Goal: Navigation & Orientation: Locate item on page

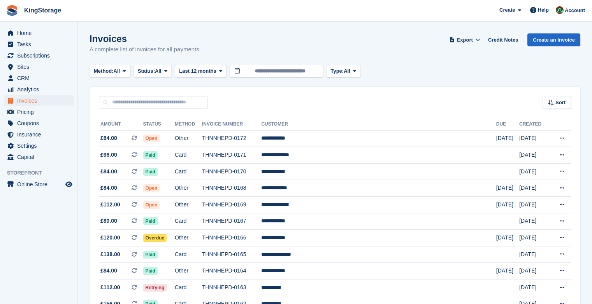
scroll to position [630, 0]
click at [30, 33] on span "Home" at bounding box center [40, 33] width 47 height 11
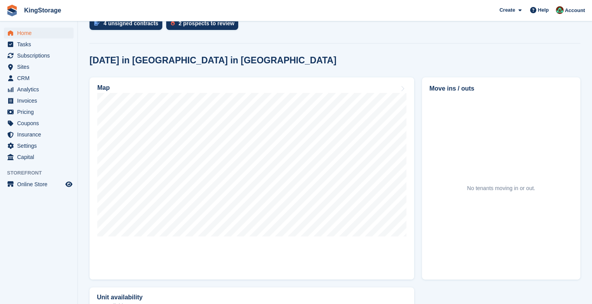
scroll to position [196, 0]
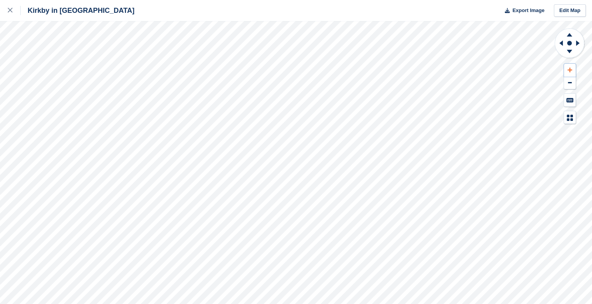
click at [569, 71] on icon at bounding box center [570, 69] width 5 height 5
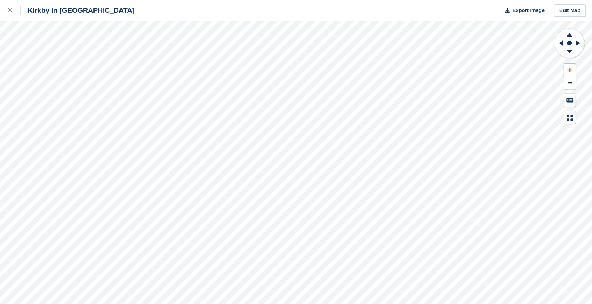
click at [569, 71] on icon at bounding box center [570, 69] width 5 height 5
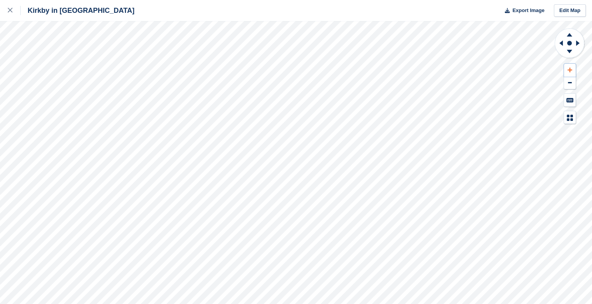
click at [569, 71] on icon at bounding box center [570, 69] width 5 height 5
click at [578, 41] on icon at bounding box center [579, 43] width 10 height 20
click at [561, 42] on icon at bounding box center [560, 43] width 10 height 20
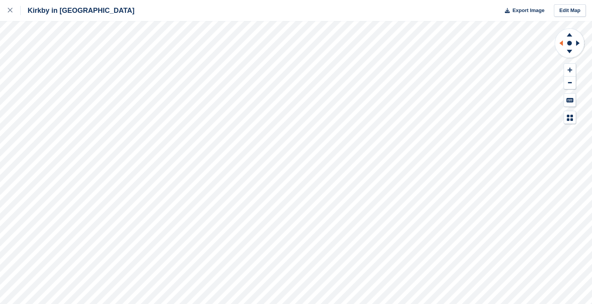
click at [561, 42] on icon at bounding box center [560, 43] width 10 height 20
drag, startPoint x: 561, startPoint y: 42, endPoint x: 568, endPoint y: 70, distance: 29.0
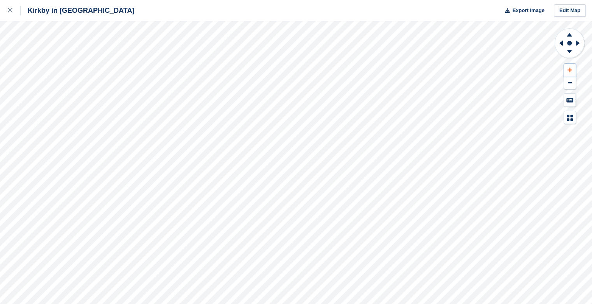
click at [568, 70] on icon at bounding box center [570, 70] width 5 height 5
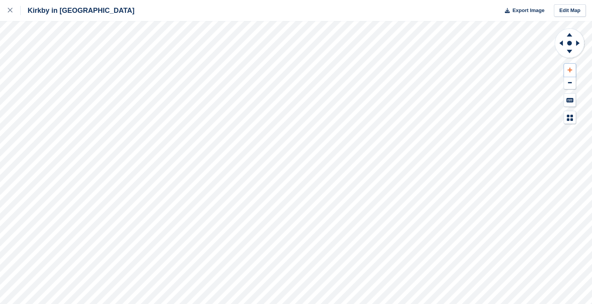
click at [568, 70] on icon at bounding box center [570, 70] width 5 height 5
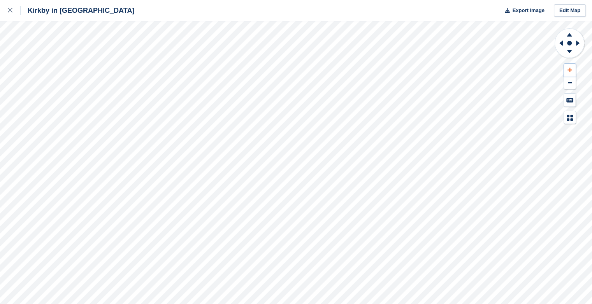
click at [568, 70] on icon at bounding box center [570, 70] width 5 height 5
click at [561, 42] on icon at bounding box center [560, 43] width 10 height 20
click at [561, 41] on icon at bounding box center [560, 43] width 10 height 20
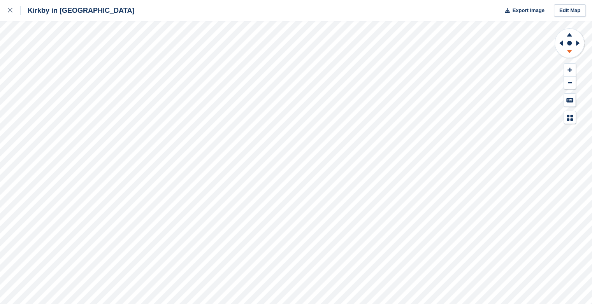
click at [568, 51] on icon at bounding box center [569, 52] width 5 height 4
click at [569, 35] on icon at bounding box center [569, 35] width 5 height 4
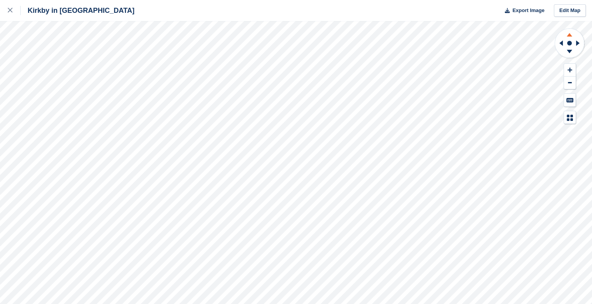
click at [569, 35] on icon at bounding box center [569, 35] width 5 height 4
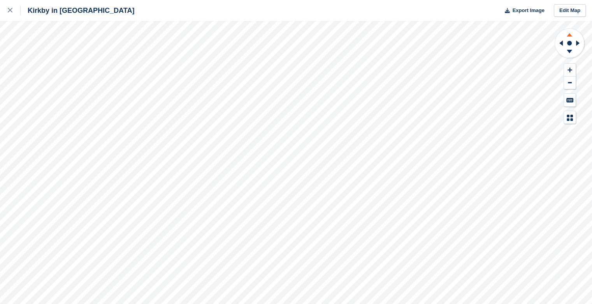
click at [569, 35] on icon at bounding box center [569, 35] width 5 height 4
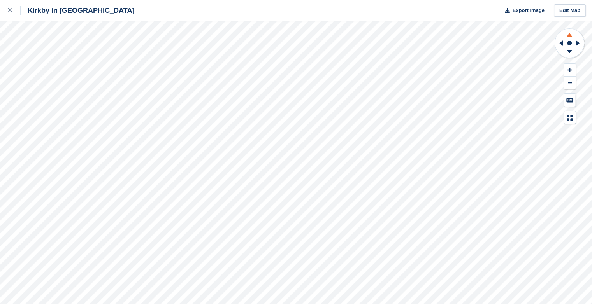
click at [569, 35] on icon at bounding box center [569, 35] width 5 height 4
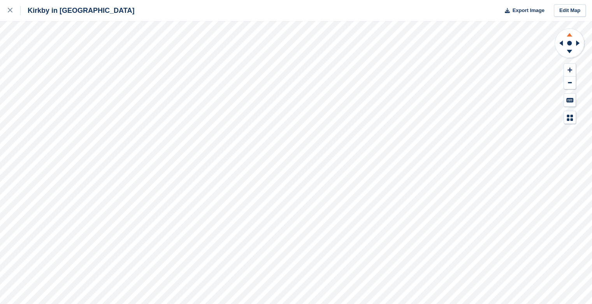
click at [569, 35] on icon at bounding box center [569, 35] width 5 height 4
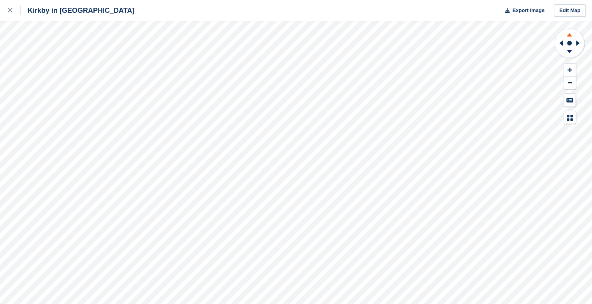
click at [569, 35] on icon at bounding box center [569, 35] width 5 height 4
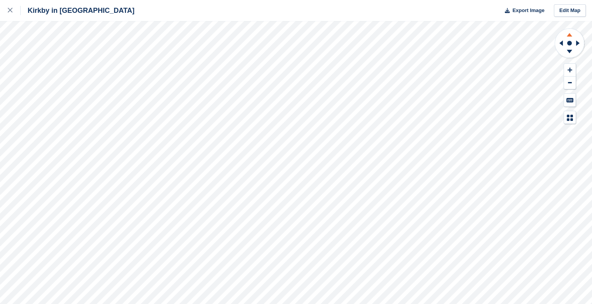
click at [569, 35] on icon at bounding box center [569, 35] width 5 height 4
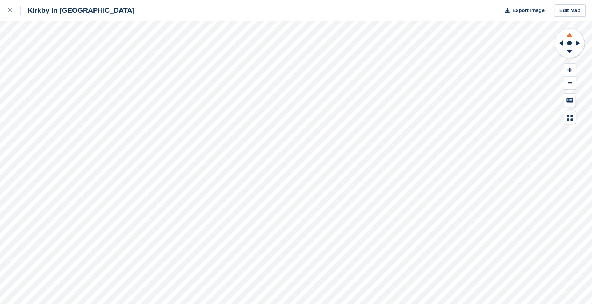
click at [569, 35] on icon at bounding box center [569, 35] width 5 height 4
drag, startPoint x: 569, startPoint y: 35, endPoint x: 568, endPoint y: 52, distance: 17.1
click at [568, 52] on icon at bounding box center [569, 53] width 20 height 10
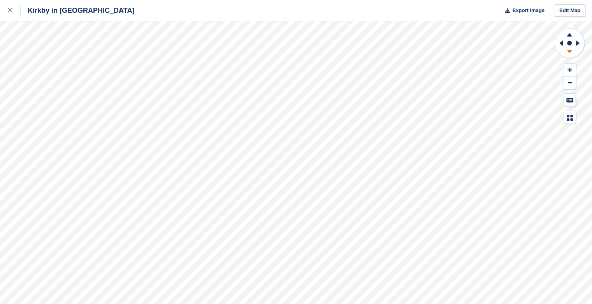
click at [568, 52] on icon at bounding box center [569, 53] width 20 height 10
